Goal: Navigation & Orientation: Find specific page/section

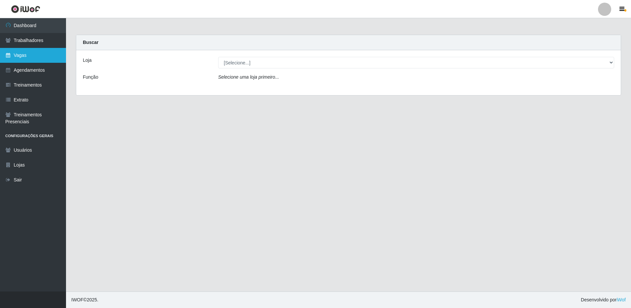
click at [31, 51] on link "Vagas" at bounding box center [33, 55] width 66 height 15
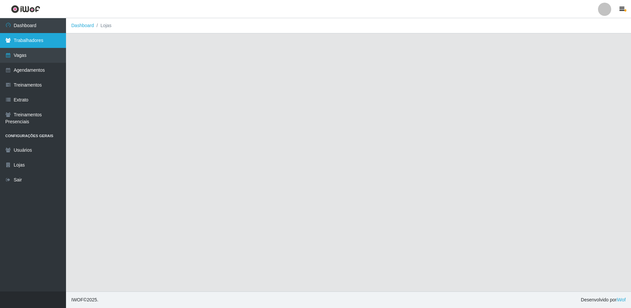
click at [32, 41] on link "Trabalhadores" at bounding box center [33, 40] width 66 height 15
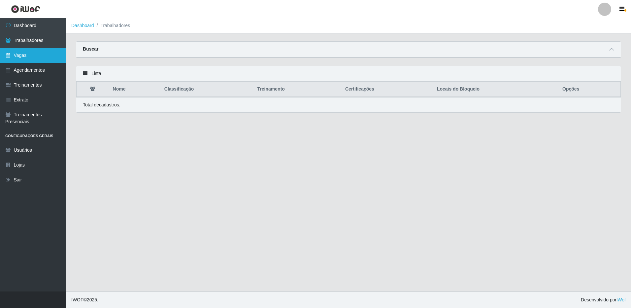
click at [28, 54] on link "Vagas" at bounding box center [33, 55] width 66 height 15
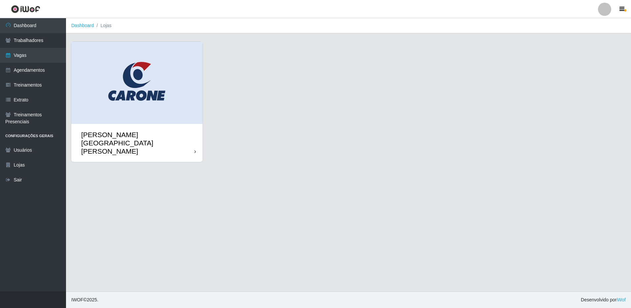
click at [150, 130] on div "[PERSON_NAME][GEOGRAPHIC_DATA][PERSON_NAME]" at bounding box center [137, 142] width 113 height 25
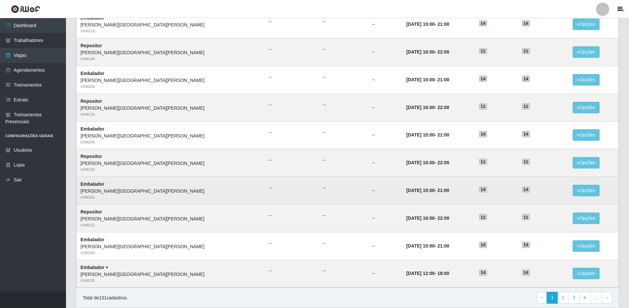
scroll to position [231, 0]
